Goal: Transaction & Acquisition: Obtain resource

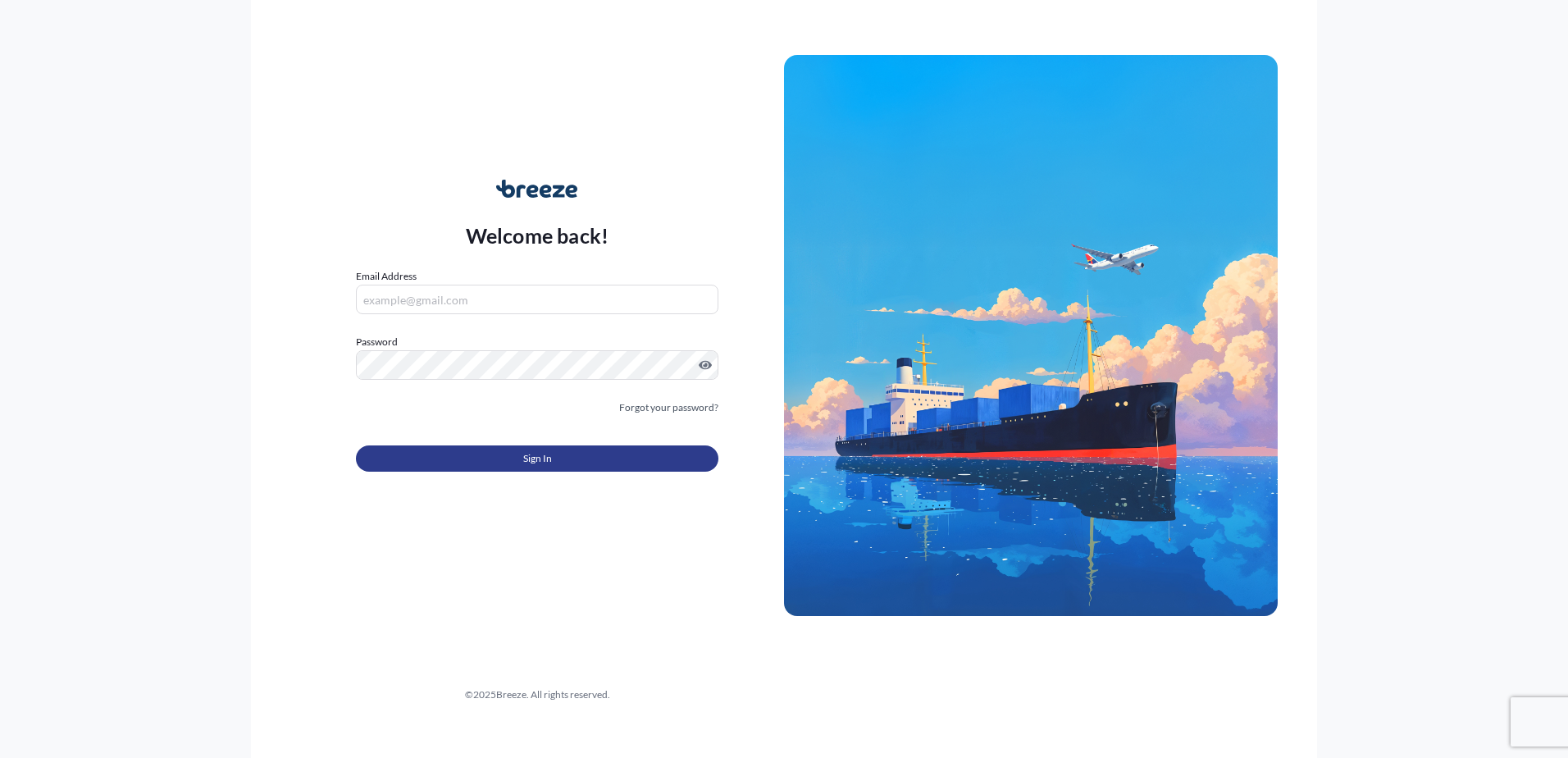
type input "[EMAIL_ADDRESS][DOMAIN_NAME]"
click at [516, 455] on button "Sign In" at bounding box center [536, 458] width 362 height 26
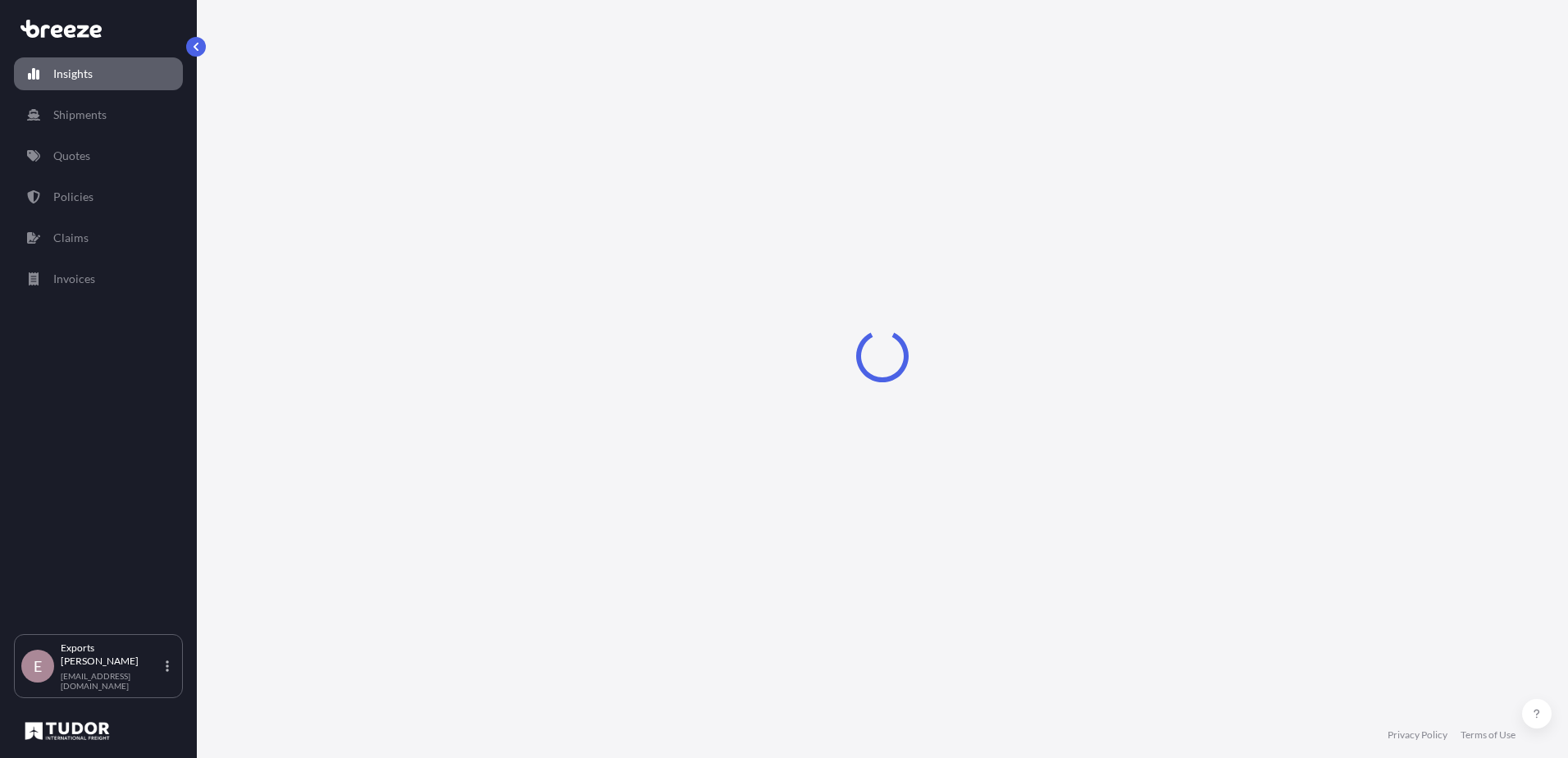
select select "2025"
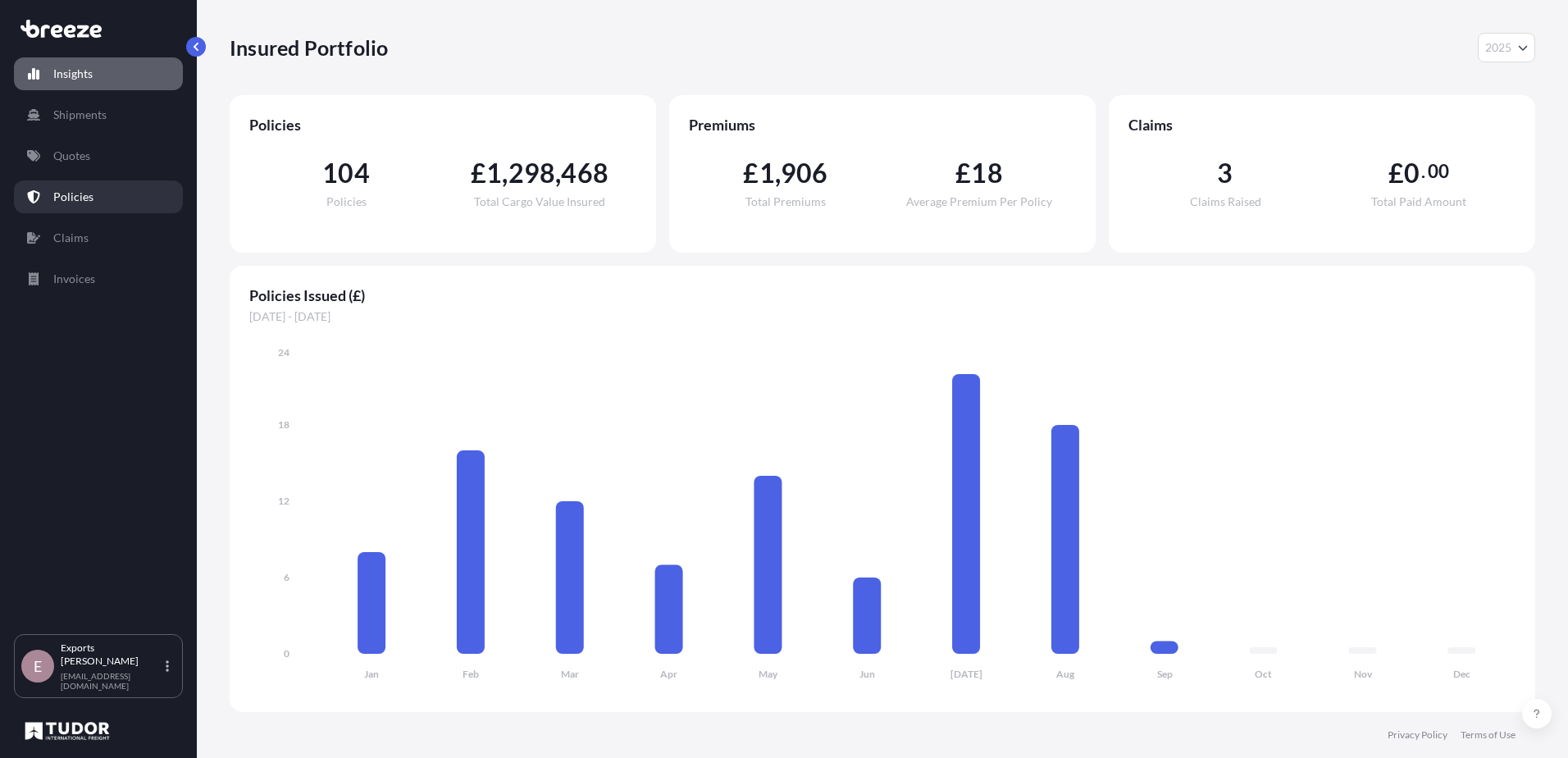
click at [63, 195] on p "Policies" at bounding box center [73, 197] width 40 height 17
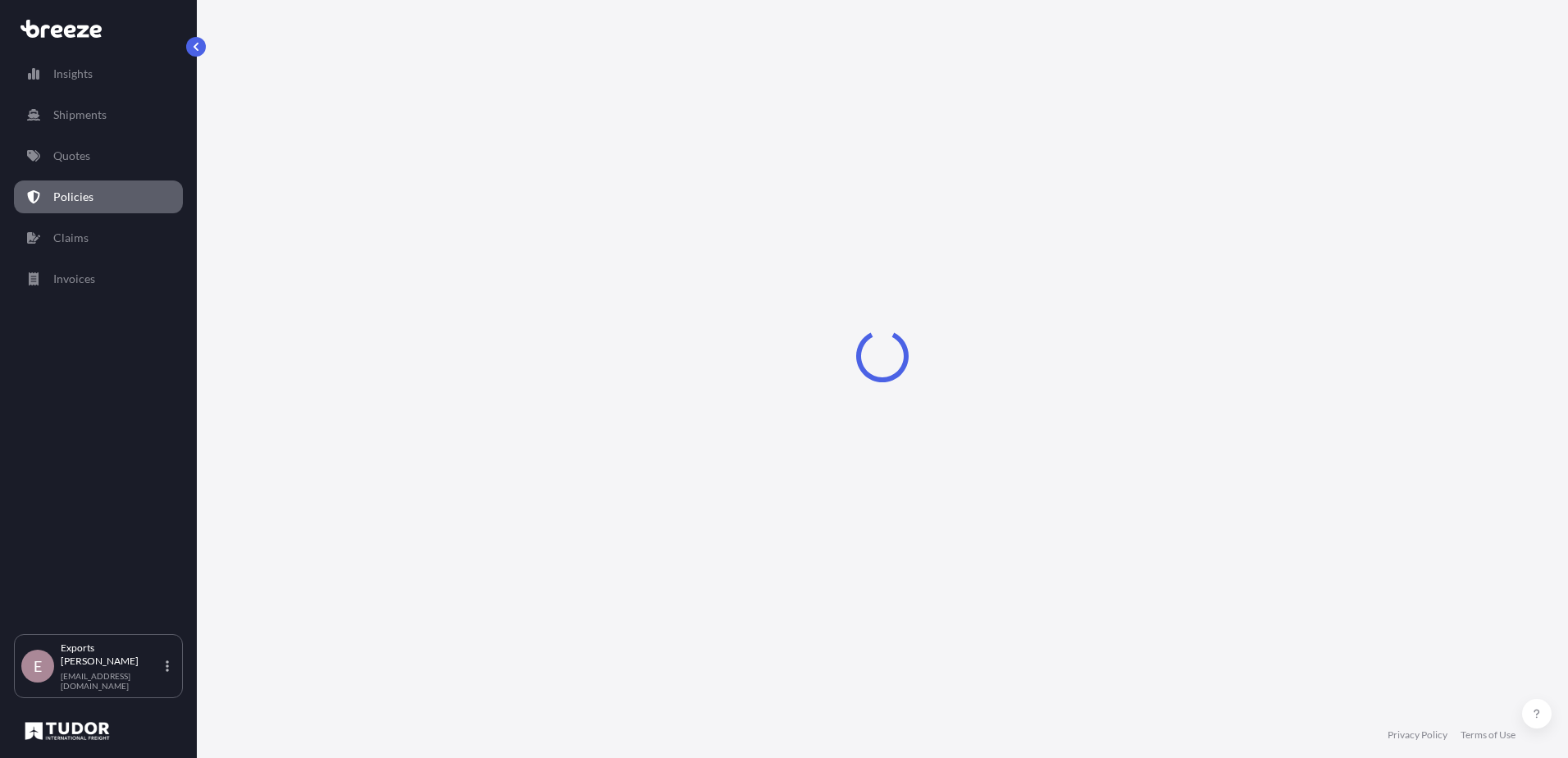
click at [81, 171] on link "Quotes" at bounding box center [98, 155] width 169 height 33
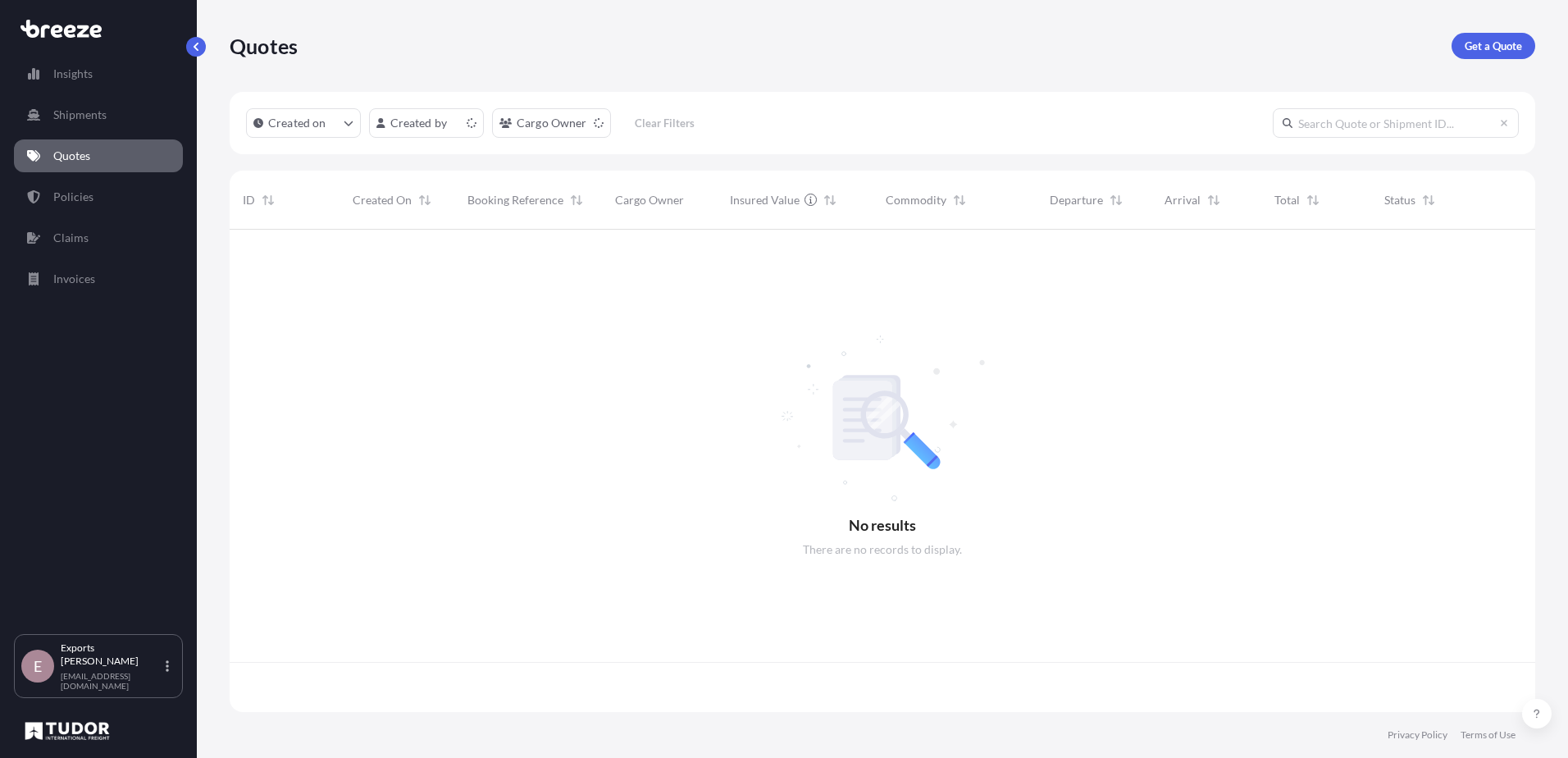
scroll to position [479, 1293]
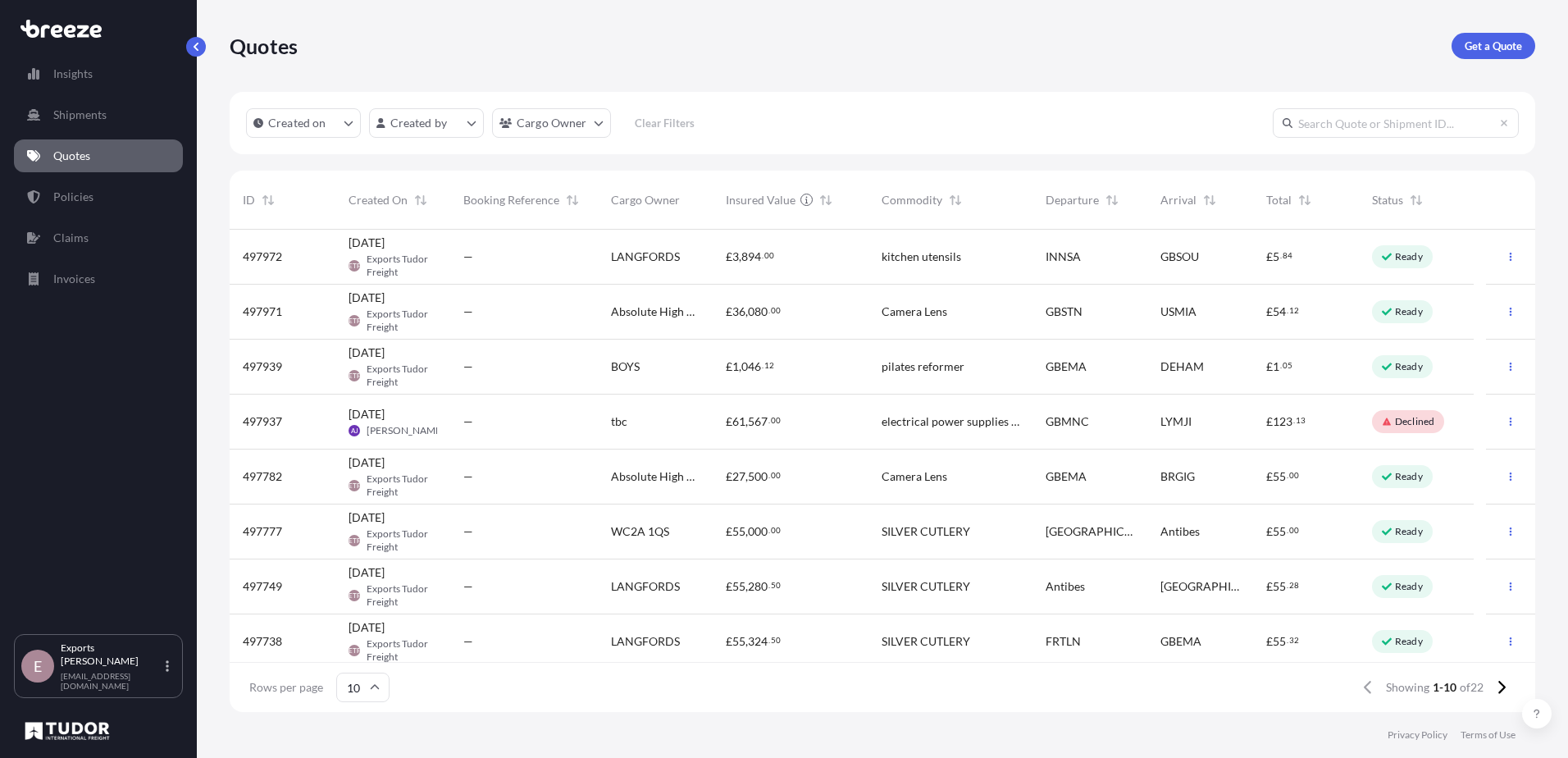
click at [589, 316] on div "—" at bounding box center [523, 311] width 148 height 55
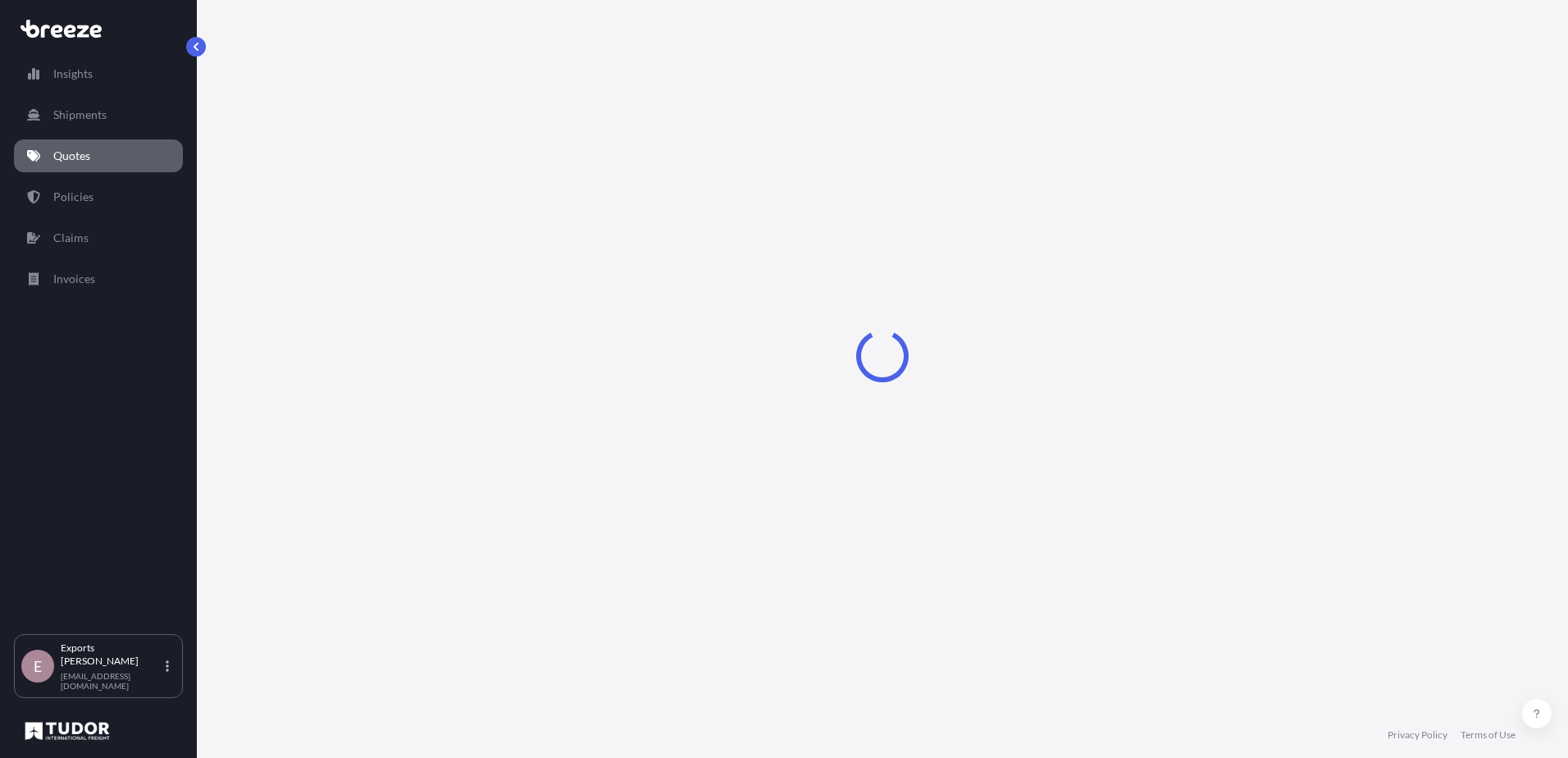
select select "Road"
select select "Air"
select select "Road"
select select "1"
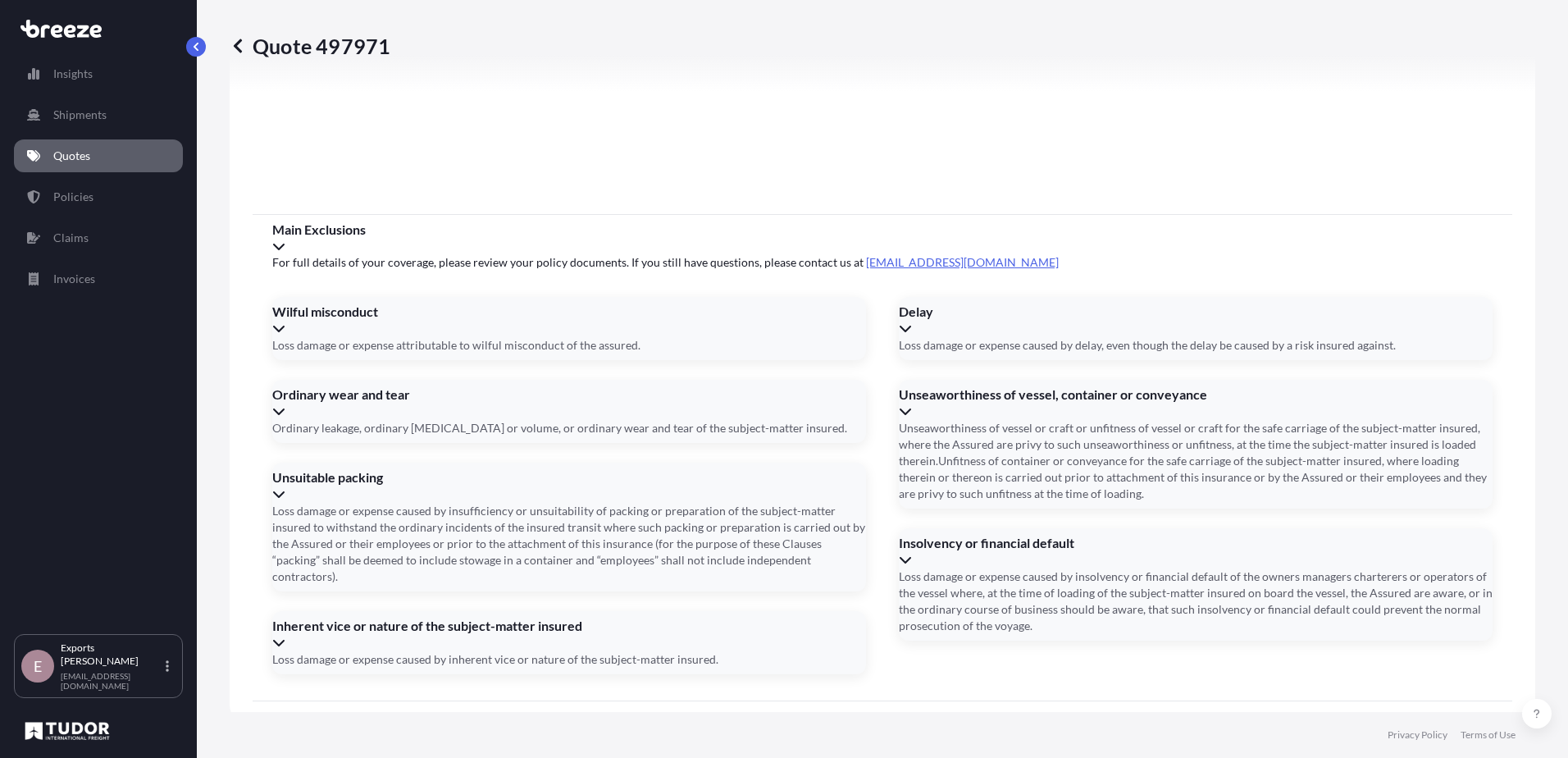
scroll to position [2154, 0]
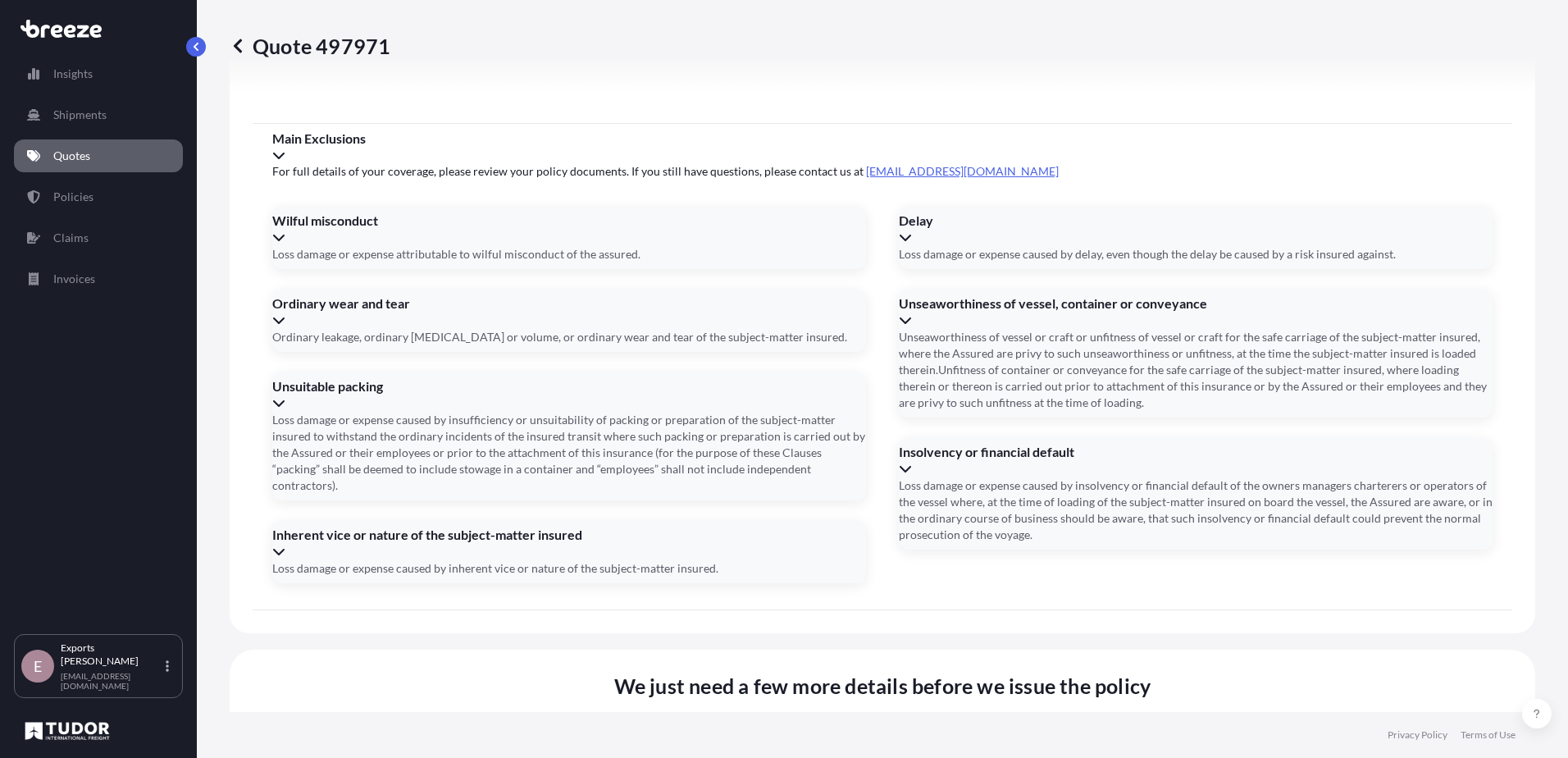
click at [846, 413] on div "Please type and select an option" at bounding box center [874, 411] width 379 height 17
click at [848, 420] on div "Please type and select an option" at bounding box center [874, 411] width 379 height 17
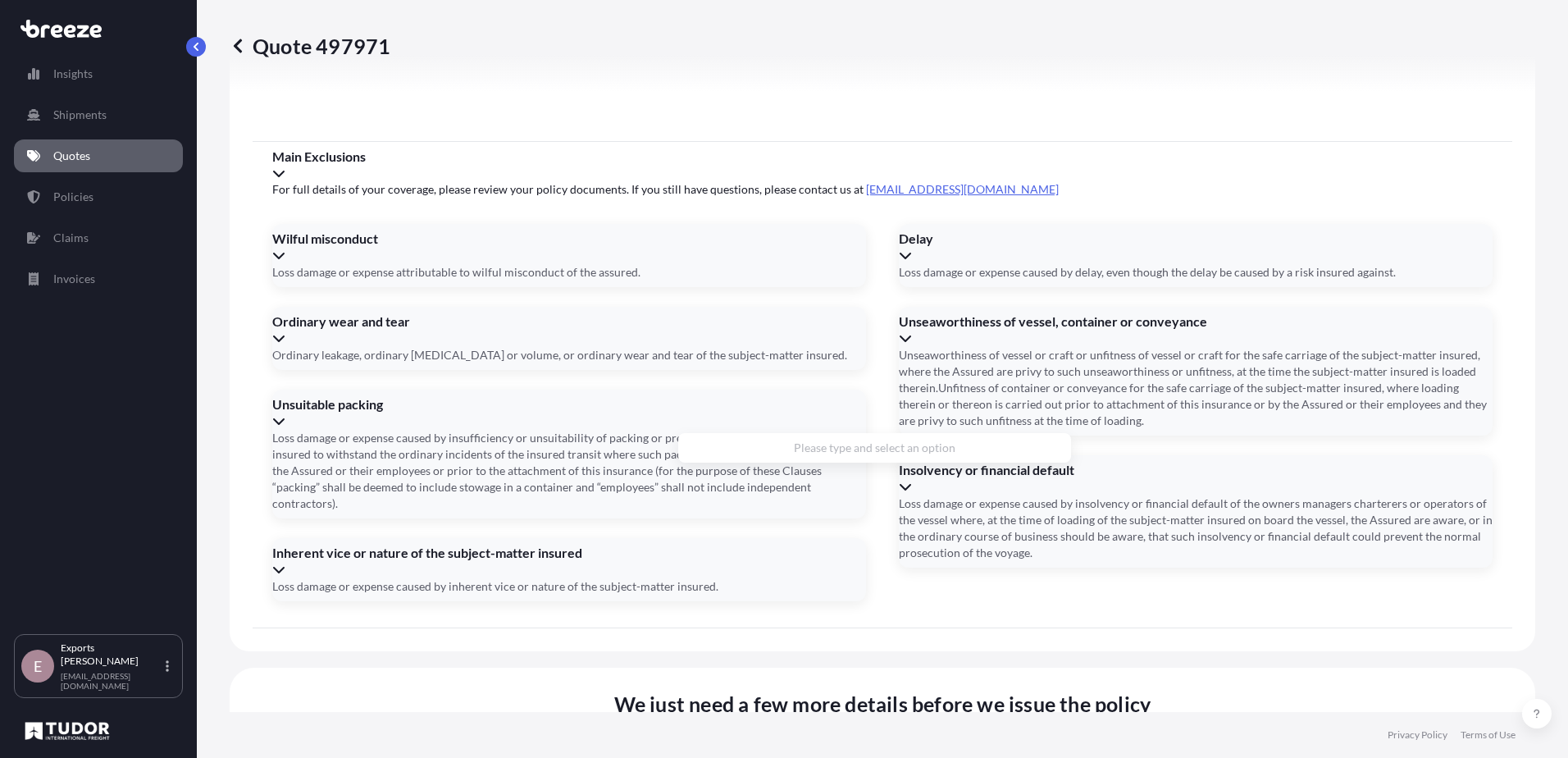
type input "A"
click at [825, 454] on li "[STREET_ADDRESS][PERSON_NAME]" at bounding box center [874, 455] width 379 height 31
type input "[STREET_ADDRESS][PERSON_NAME]"
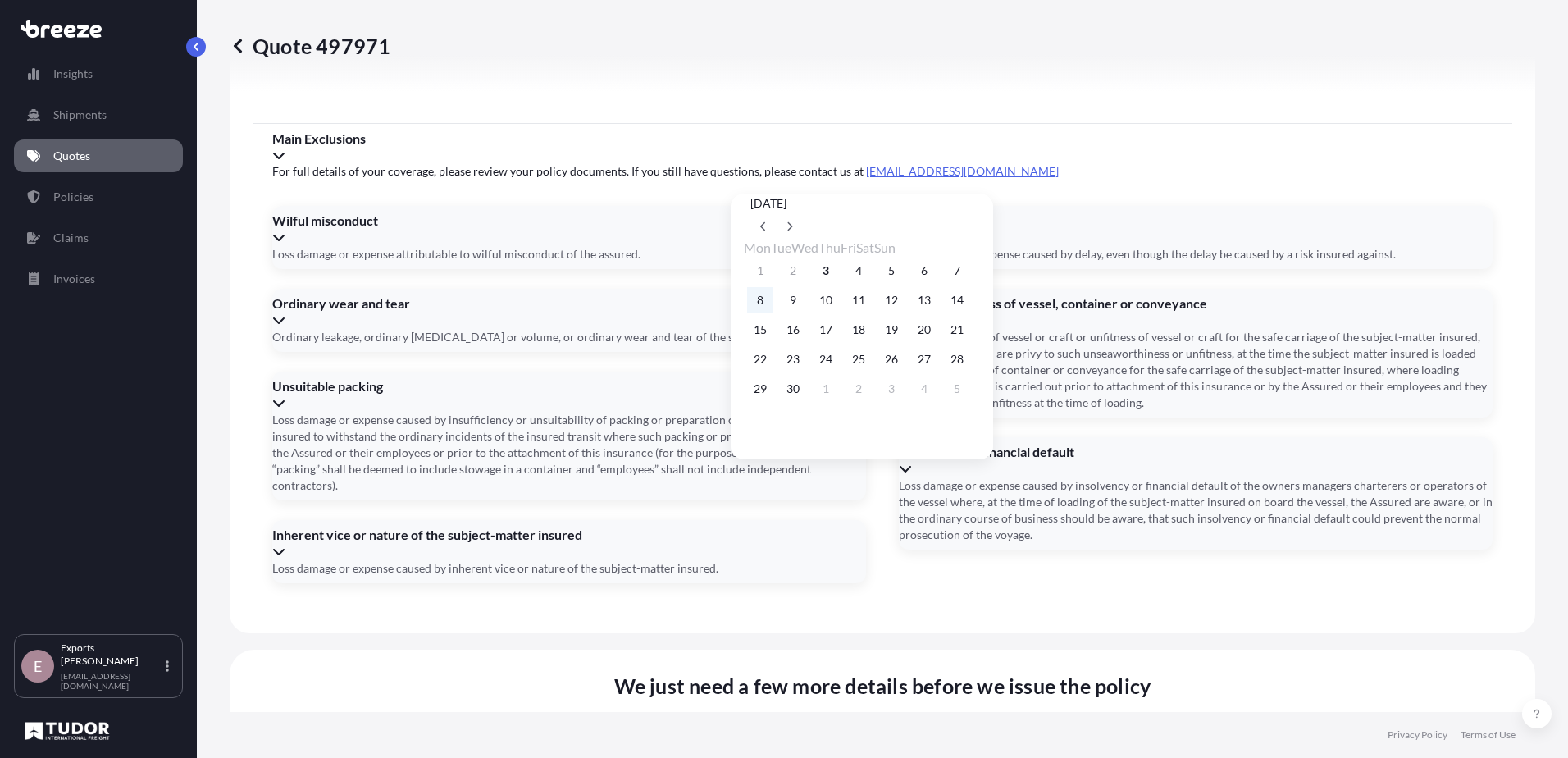
click at [764, 306] on button "8" at bounding box center [760, 300] width 26 height 26
type input "[DATE]"
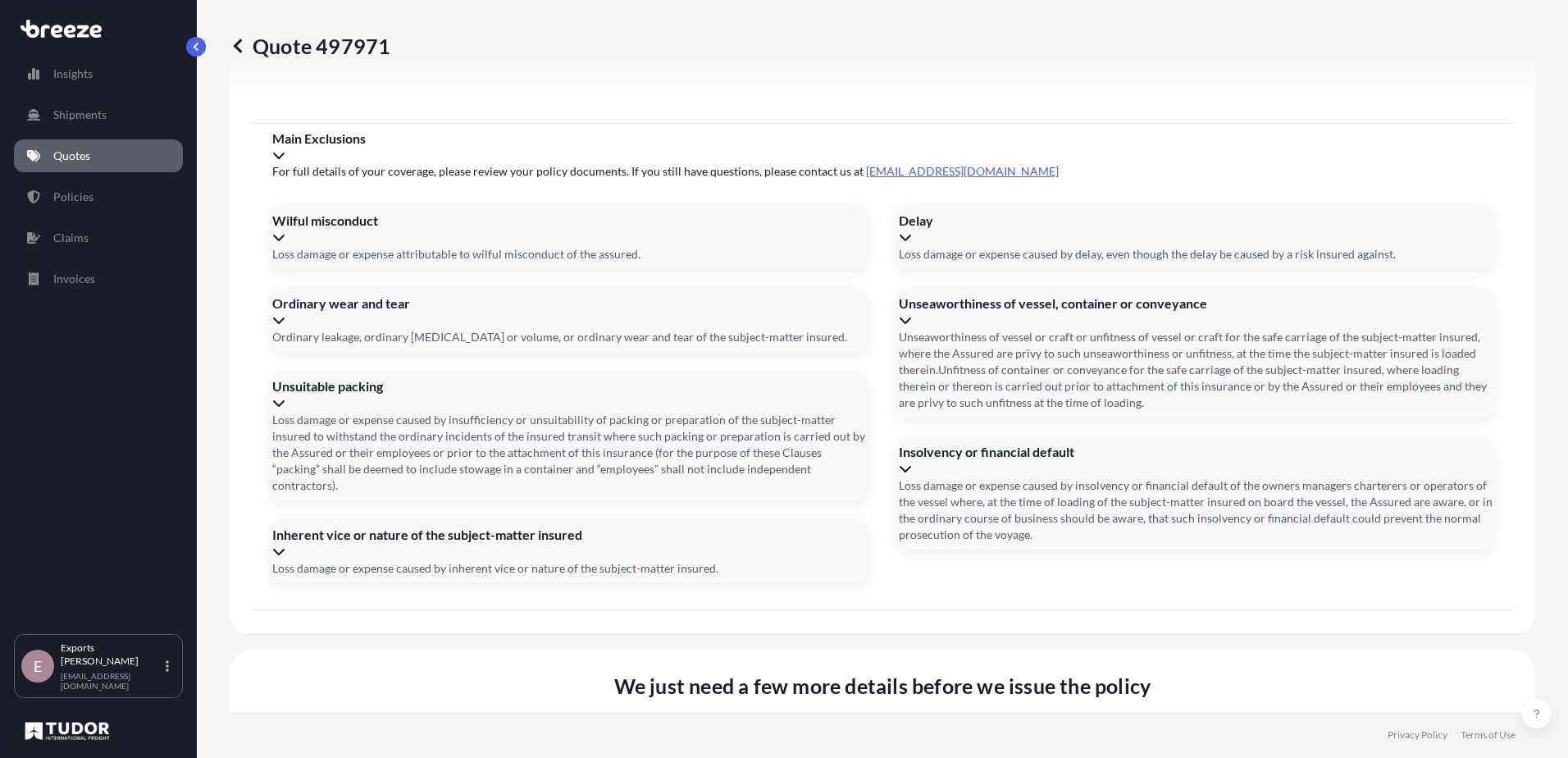
type input "176339"
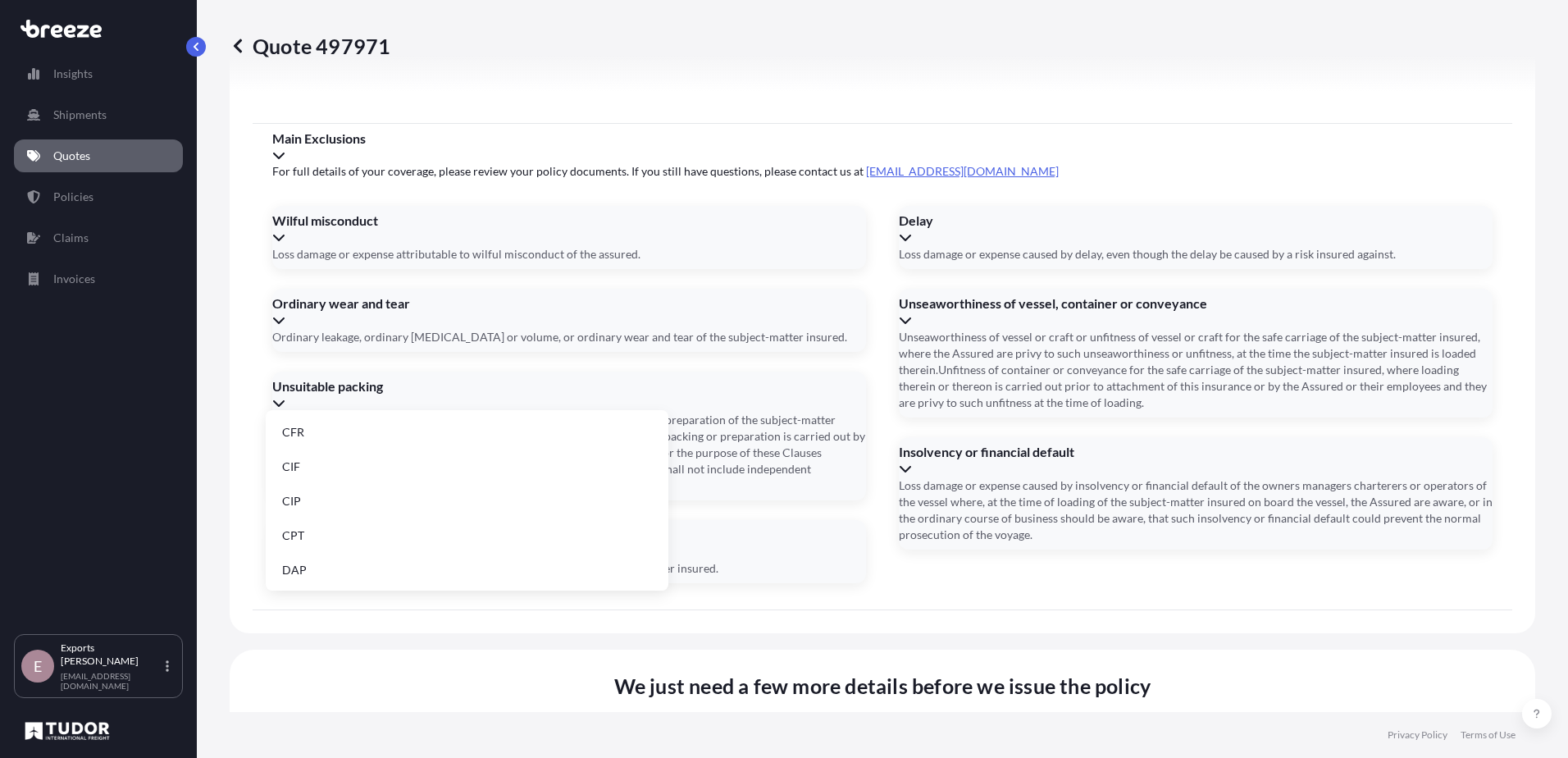
drag, startPoint x: 322, startPoint y: 566, endPoint x: 357, endPoint y: 560, distance: 35.5
click at [327, 566] on li "DAP" at bounding box center [467, 569] width 389 height 31
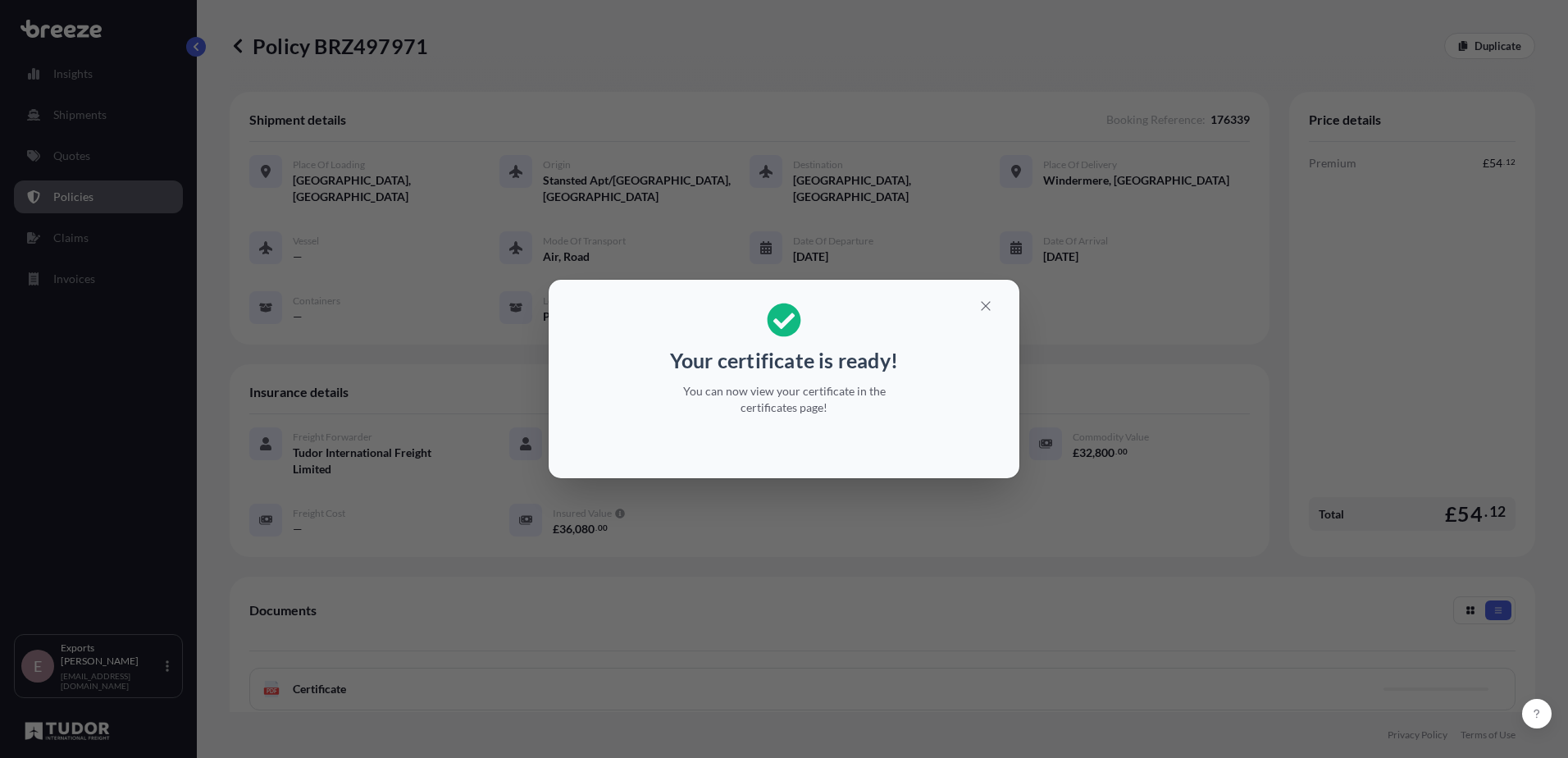
click at [661, 602] on div "Your certificate is ready! You can now view your certificate in the certificate…" at bounding box center [784, 379] width 1568 height 758
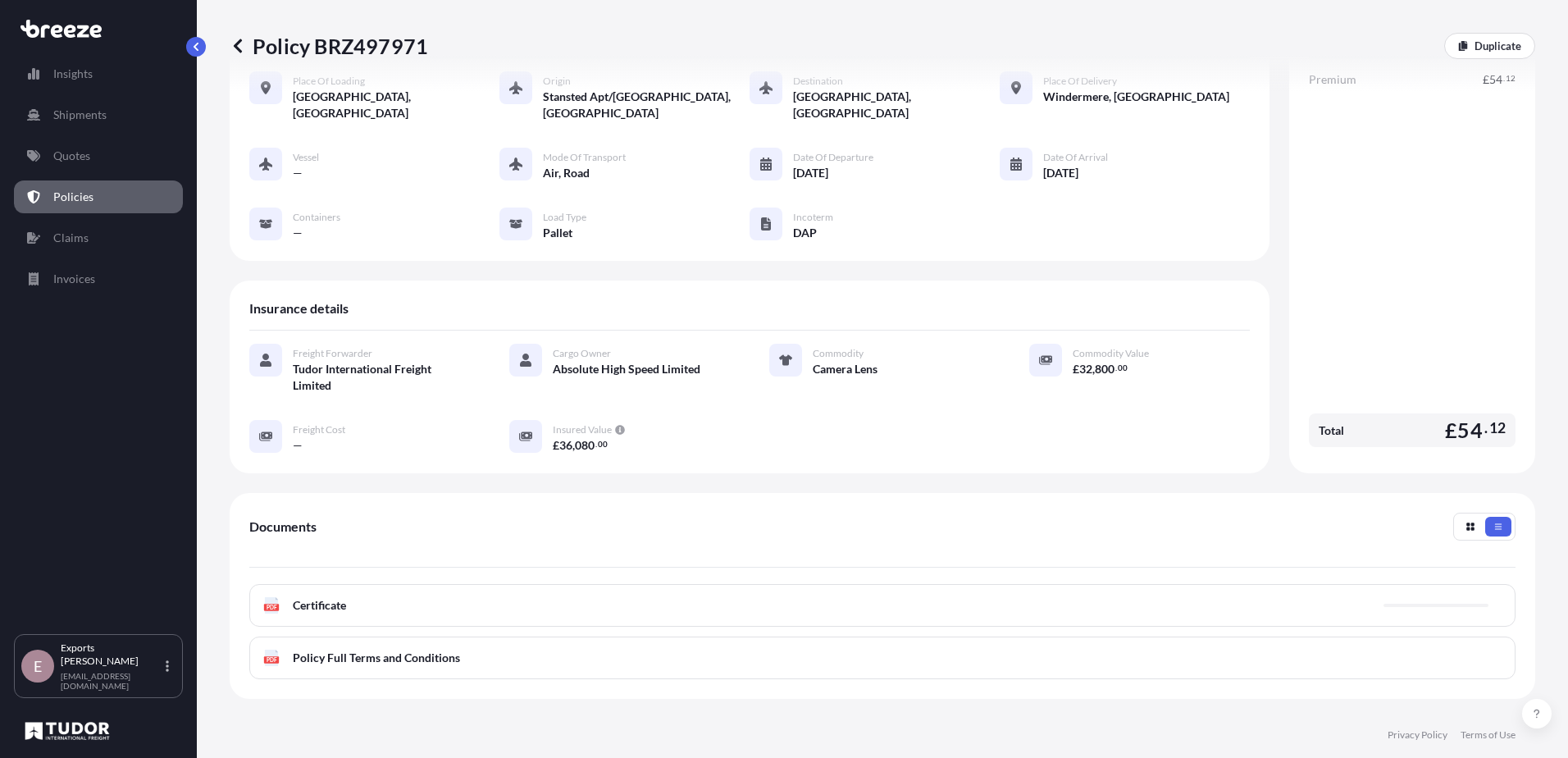
scroll to position [228, 0]
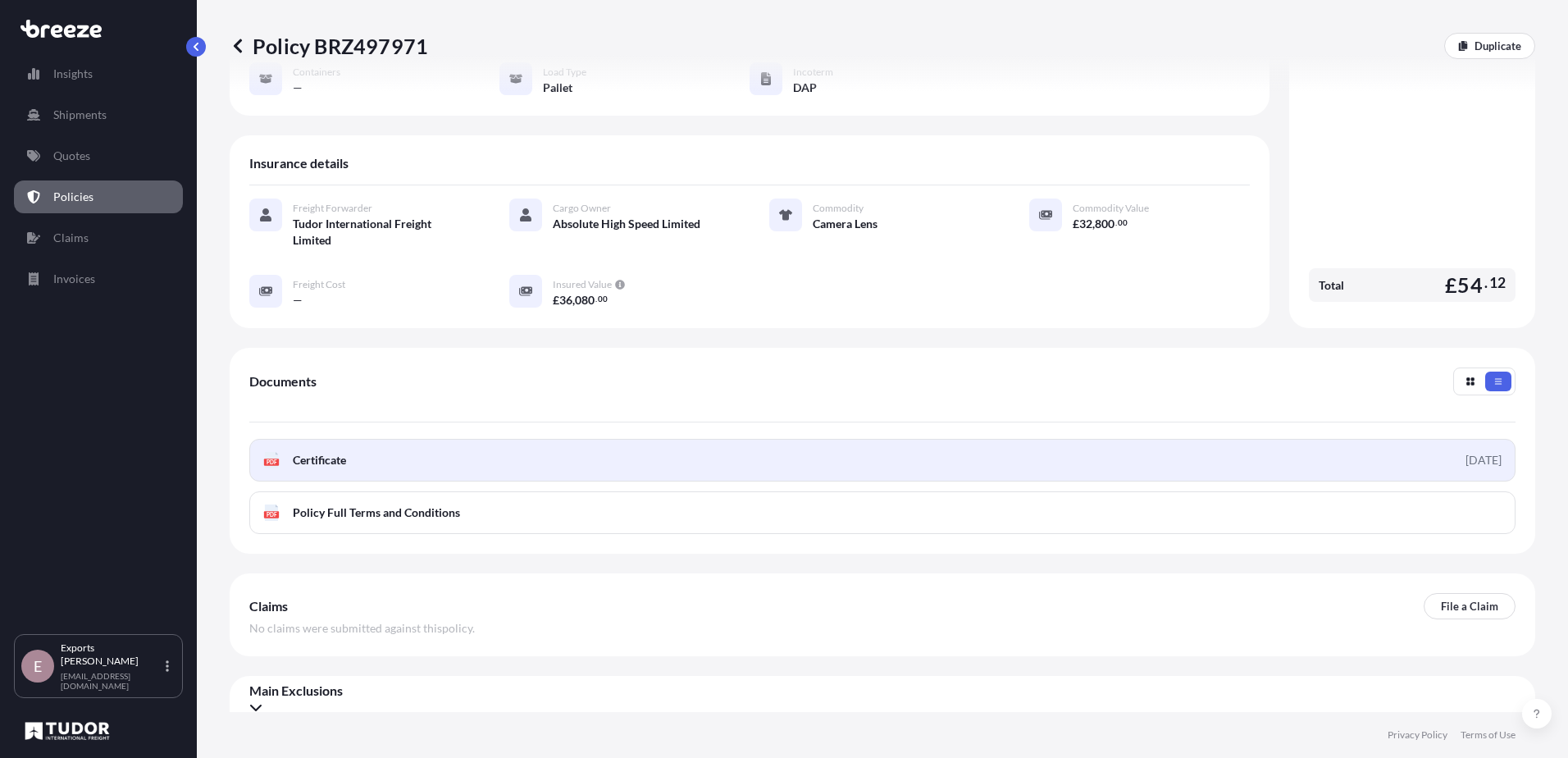
click at [958, 454] on link "PDF Certificate [DATE]" at bounding box center [882, 460] width 1266 height 43
